Goal: Task Accomplishment & Management: Manage account settings

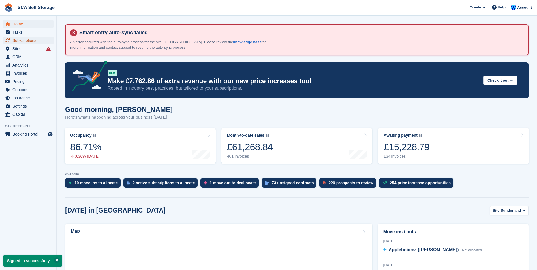
click at [29, 43] on span "Subscriptions" at bounding box center [29, 40] width 34 height 8
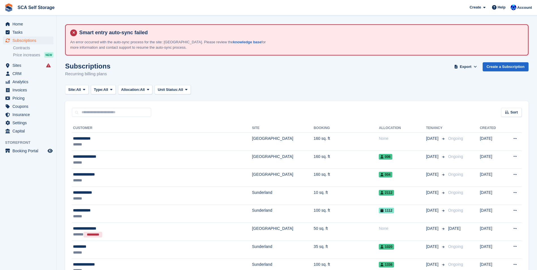
click at [22, 60] on div "Subscriptions Subscriptions Subscriptions Contracts Price increases NEW Contrac…" at bounding box center [28, 48] width 56 height 25
click at [20, 65] on span "Sites" at bounding box center [29, 65] width 34 height 8
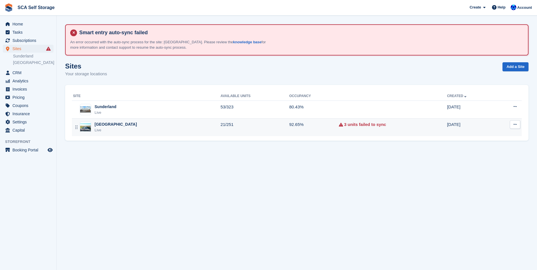
click at [97, 124] on div "[GEOGRAPHIC_DATA]" at bounding box center [115, 124] width 42 height 6
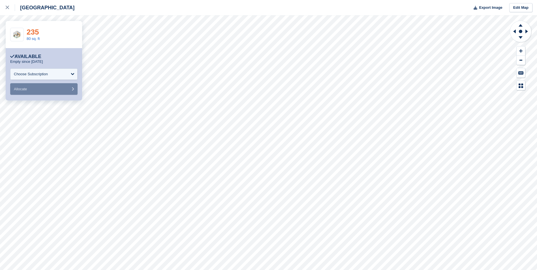
click at [30, 33] on link "235" at bounding box center [33, 32] width 12 height 8
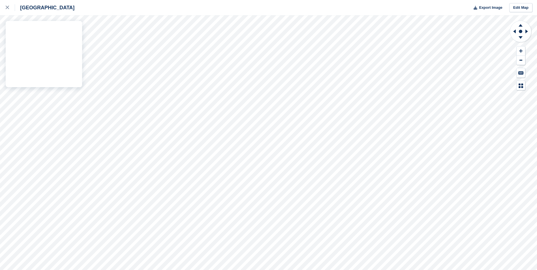
click at [62, 74] on div "Sheffield Export Image Edit Map" at bounding box center [268, 135] width 537 height 270
click at [57, 70] on div "Sheffield Export Image Edit Map" at bounding box center [268, 135] width 537 height 270
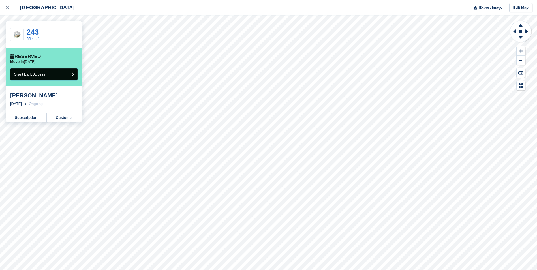
click at [66, 73] on button "Grant Early Access" at bounding box center [43, 74] width 67 height 12
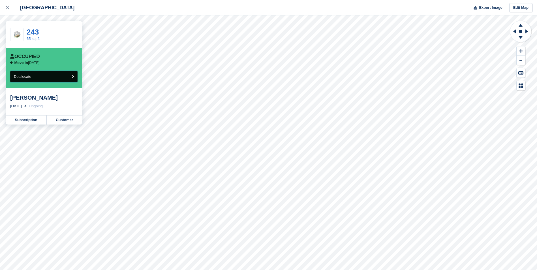
click at [51, 78] on button "Deallocate" at bounding box center [43, 77] width 67 height 12
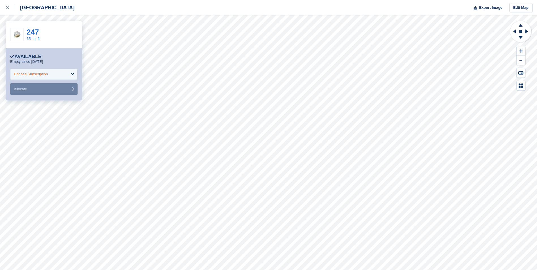
click at [50, 76] on div "Choose Subscription" at bounding box center [43, 73] width 67 height 11
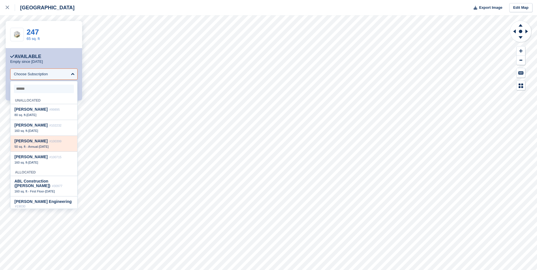
click at [58, 147] on div "50 sq. ft - Annual - 21 Aug" at bounding box center [43, 147] width 59 height 4
select select "******"
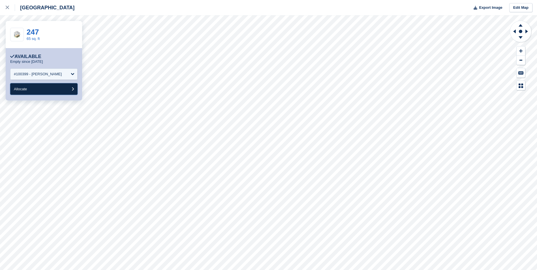
click at [47, 89] on button "Allocate" at bounding box center [43, 89] width 67 height 12
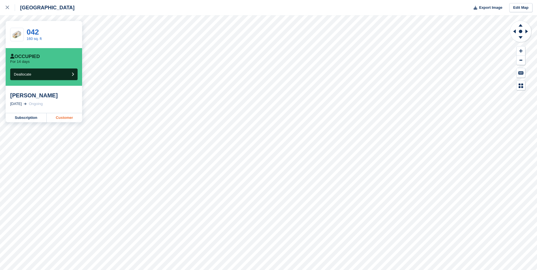
click at [70, 117] on link "Customer" at bounding box center [64, 117] width 35 height 9
click at [9, 7] on icon at bounding box center [7, 7] width 3 height 3
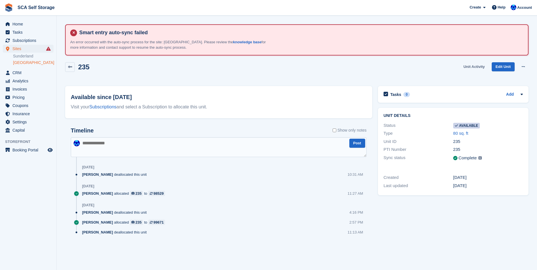
click at [474, 64] on link "Unit Activity" at bounding box center [474, 66] width 26 height 9
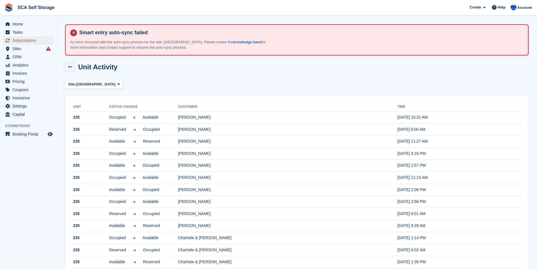
click at [30, 38] on span "Subscriptions" at bounding box center [29, 40] width 34 height 8
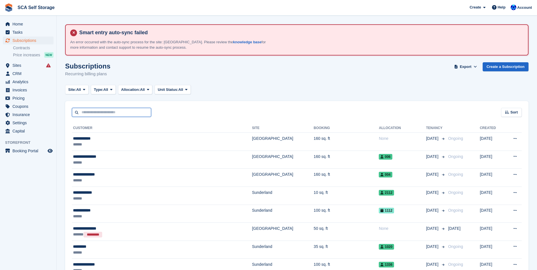
click at [89, 115] on input "text" at bounding box center [111, 112] width 79 height 9
type input "****"
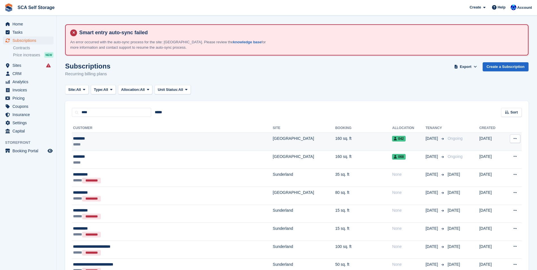
click at [111, 133] on td "******** *****" at bounding box center [172, 142] width 201 height 18
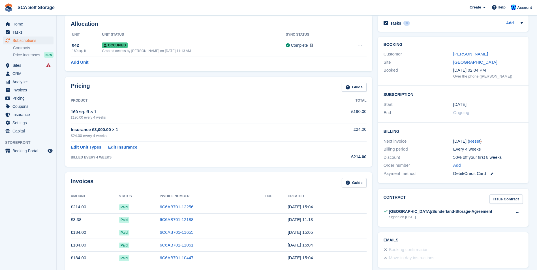
scroll to position [57, 0]
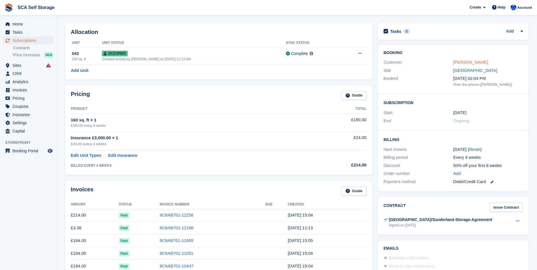
click at [457, 61] on link "[PERSON_NAME]" at bounding box center [470, 62] width 35 height 5
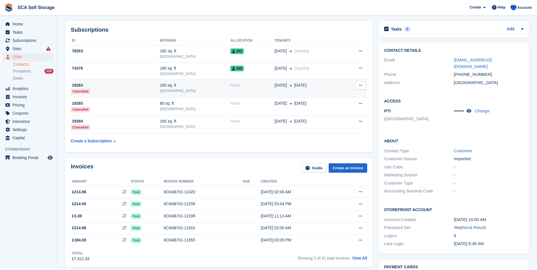
scroll to position [57, 0]
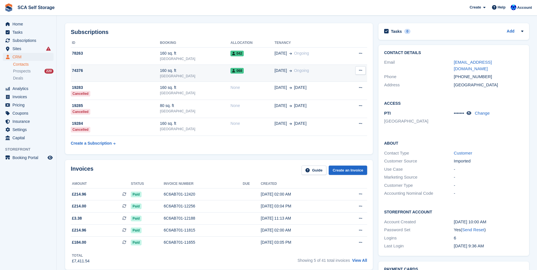
click at [112, 81] on td "74376" at bounding box center [115, 72] width 89 height 17
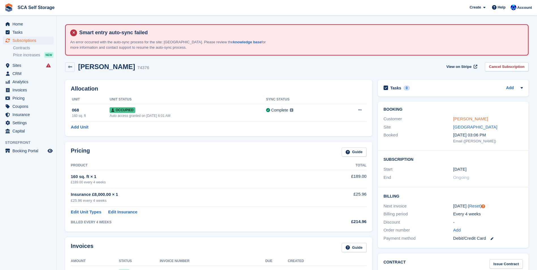
click at [464, 117] on link "[PERSON_NAME]" at bounding box center [470, 118] width 35 height 5
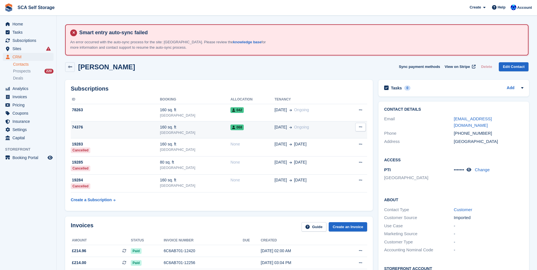
click at [174, 130] on div "[GEOGRAPHIC_DATA]" at bounding box center [195, 132] width 70 height 5
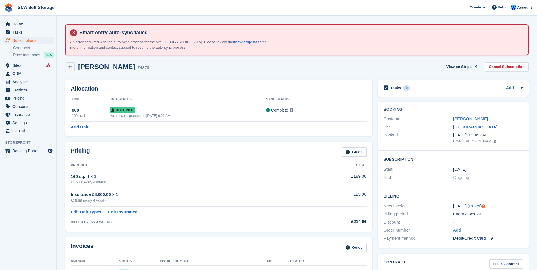
click at [176, 68] on div "[PERSON_NAME] 74376 View on Stripe Cancel Subscription" at bounding box center [296, 67] width 463 height 10
click at [457, 120] on link "[PERSON_NAME]" at bounding box center [470, 118] width 35 height 5
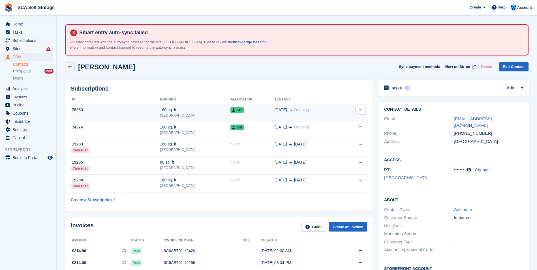
click at [294, 113] on span "Ongoing" at bounding box center [301, 110] width 15 height 6
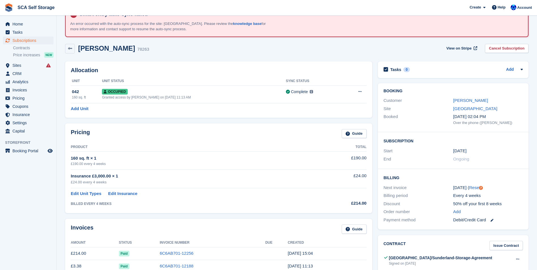
scroll to position [28, 0]
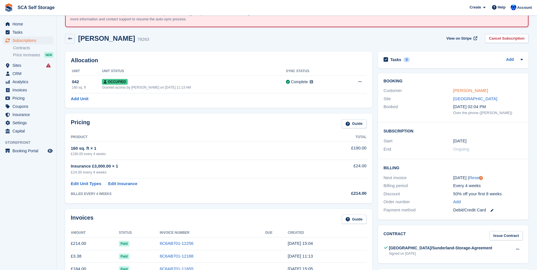
click at [466, 89] on link "[PERSON_NAME]" at bounding box center [470, 90] width 35 height 5
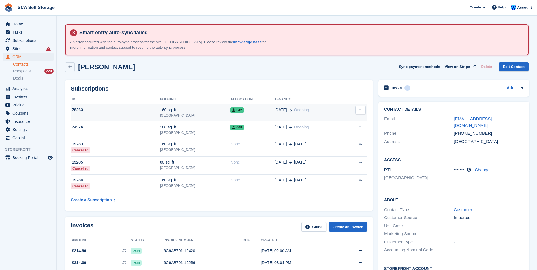
click at [184, 111] on div "160 sq. ft" at bounding box center [195, 110] width 70 height 6
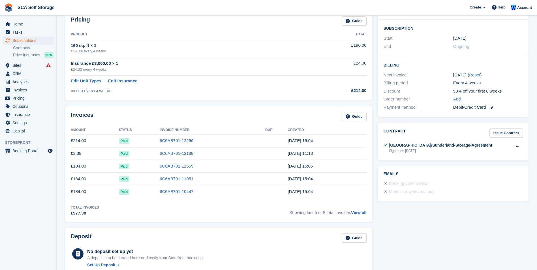
scroll to position [141, 0]
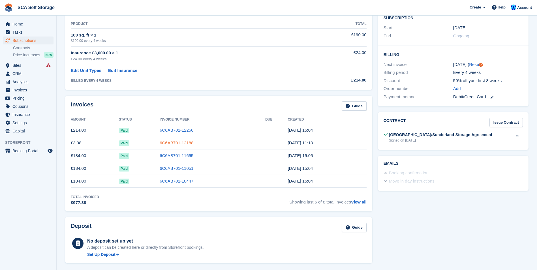
click at [176, 141] on link "6C6AB701-12188" at bounding box center [177, 142] width 34 height 5
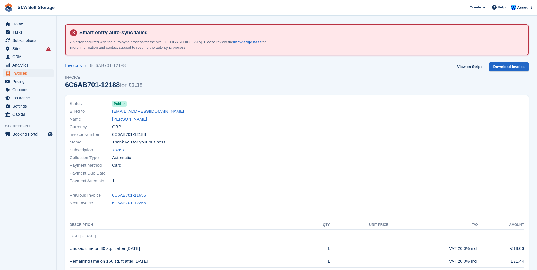
click at [331, 147] on div at bounding box center [412, 142] width 231 height 92
click at [258, 135] on div "Invoice Number 6C6AB701-12188" at bounding box center [182, 135] width 224 height 8
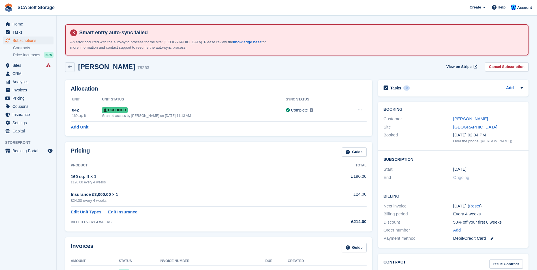
scroll to position [141, 0]
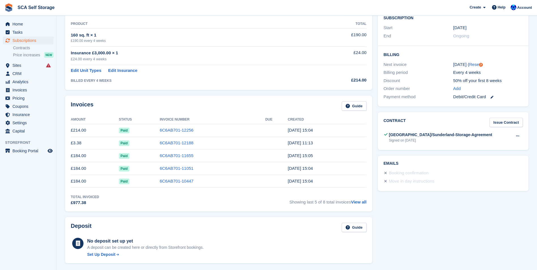
click at [202, 107] on div "Invoices Guide" at bounding box center [219, 107] width 296 height 13
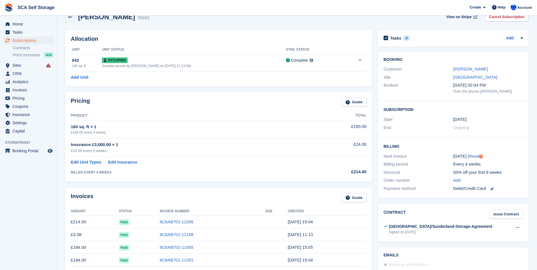
scroll to position [28, 0]
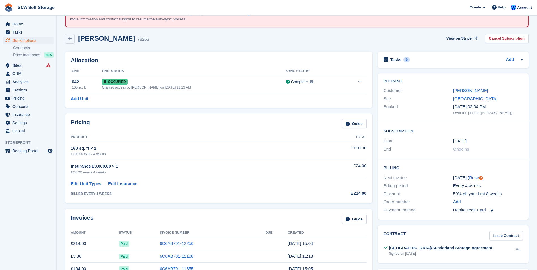
click at [247, 44] on div "Amy Rose 78263 View on Stripe Cancel Subscription" at bounding box center [296, 40] width 469 height 18
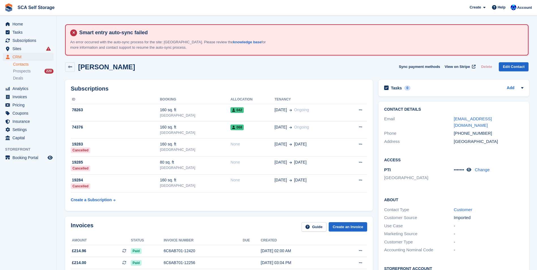
click at [254, 211] on div "Subscriptions ID Booking Allocation Tenancy 78263 160 sq. ft Sheffield 042 21 M…" at bounding box center [218, 145] width 313 height 137
click at [16, 51] on span "Sites" at bounding box center [29, 49] width 34 height 8
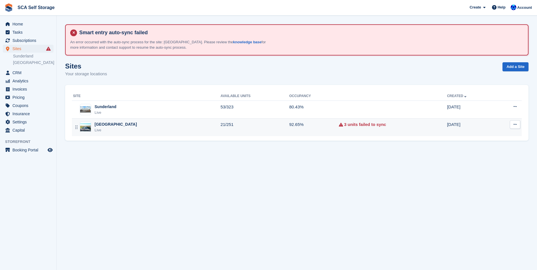
click at [116, 132] on div "Sheffield Live" at bounding box center [146, 127] width 147 height 12
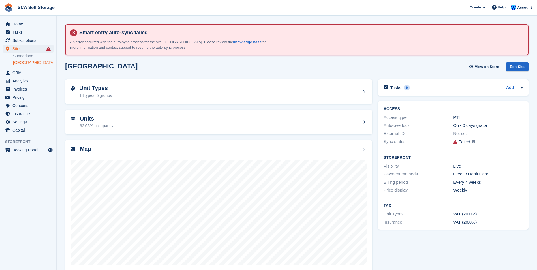
click at [247, 70] on div "Sheffield View on Store Edit Site" at bounding box center [296, 66] width 463 height 9
click at [26, 39] on span "Subscriptions" at bounding box center [29, 40] width 34 height 8
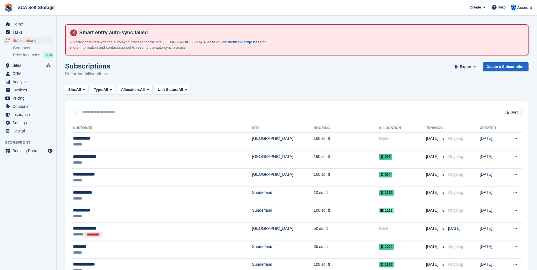
click at [20, 42] on span "Subscriptions" at bounding box center [29, 40] width 34 height 8
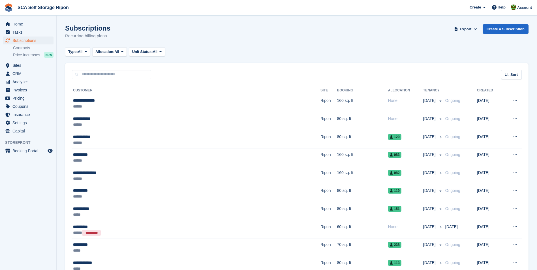
click at [364, 55] on div "Type: All All Upcoming Previous Active Ending Allocation: All All Allocated Una…" at bounding box center [296, 51] width 463 height 9
click at [32, 22] on span "Home" at bounding box center [29, 24] width 34 height 8
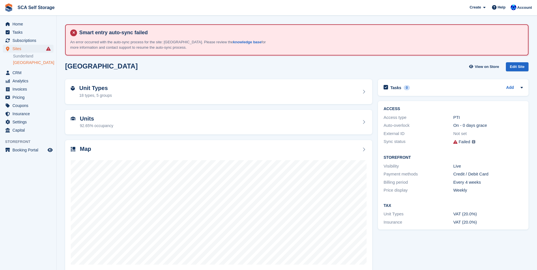
click at [521, 7] on span "Account" at bounding box center [524, 8] width 15 height 6
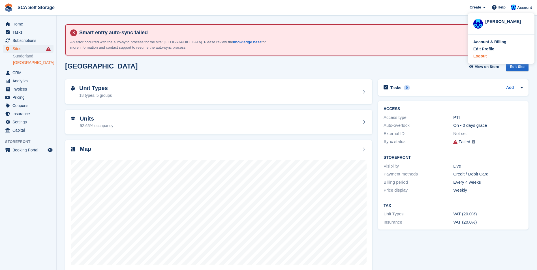
click at [480, 58] on div "Logout" at bounding box center [479, 56] width 13 height 6
